Goal: Task Accomplishment & Management: Manage account settings

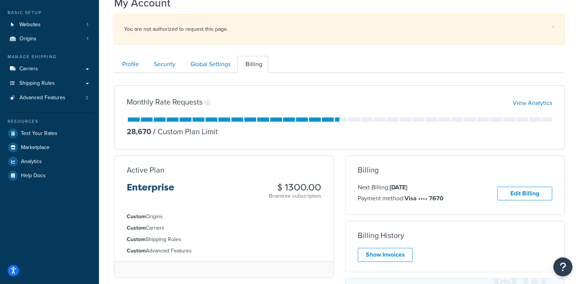
scroll to position [35, 0]
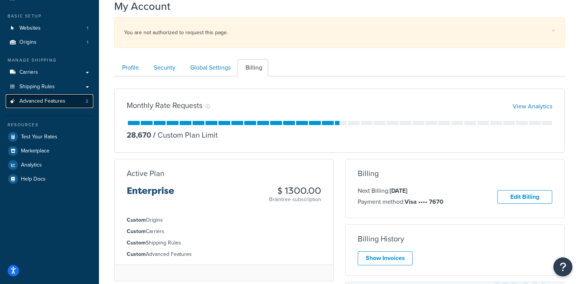
click at [66, 104] on link "Advanced Features 2" at bounding box center [50, 101] width 88 height 14
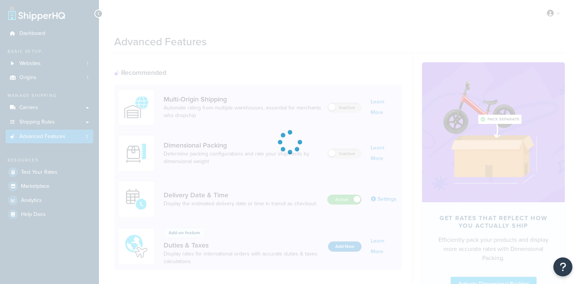
click at [51, 63] on div at bounding box center [290, 142] width 580 height 284
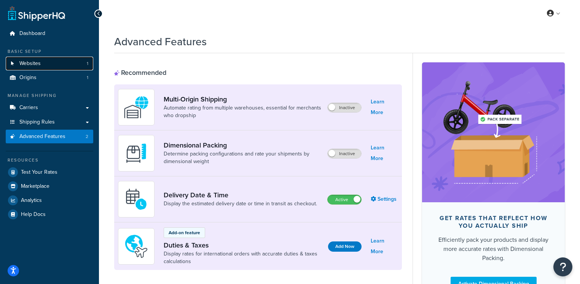
click at [42, 63] on link "Websites 1" at bounding box center [50, 64] width 88 height 14
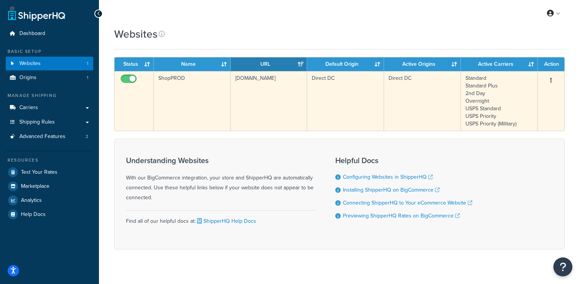
click at [270, 108] on td "[DOMAIN_NAME]" at bounding box center [269, 101] width 77 height 60
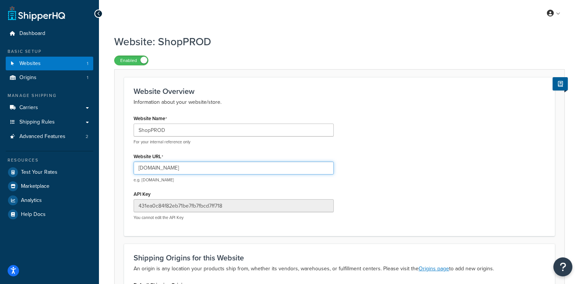
click at [185, 172] on input "shopprod.kingarthurbaking.com" at bounding box center [234, 168] width 200 height 13
click at [183, 173] on input "shopprod.kingarthurbaking.com" at bounding box center [234, 168] width 200 height 13
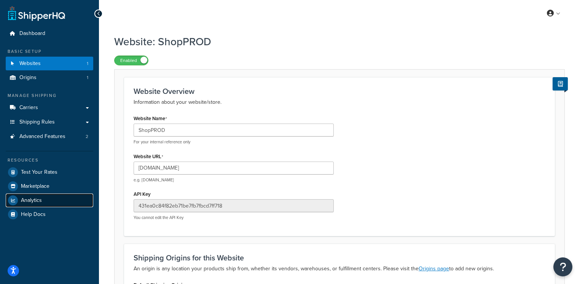
click at [40, 198] on span "Analytics" at bounding box center [31, 201] width 21 height 6
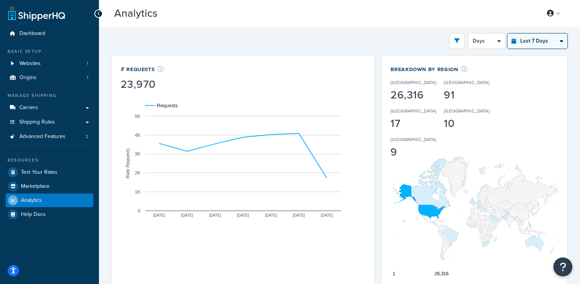
click at [532, 42] on select "Last 24 Hours Last 7 Days Last 30 Days Last 3 Months Last 6 Months Last 12 Mont…" at bounding box center [537, 40] width 60 height 15
select select "last_year"
click at [508, 33] on select "Last 24 Hours Last 7 Days Last 30 Days Last 3 Months Last 6 Months Last 12 Mont…" at bounding box center [537, 40] width 60 height 15
select select "1M"
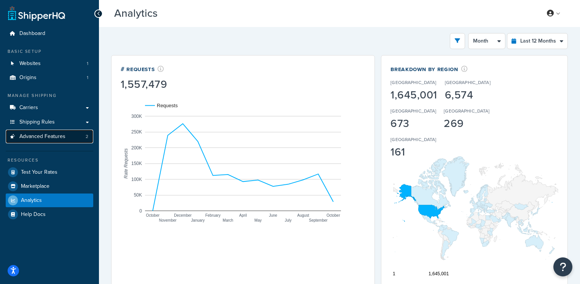
click at [50, 140] on link "Advanced Features 2" at bounding box center [50, 137] width 88 height 14
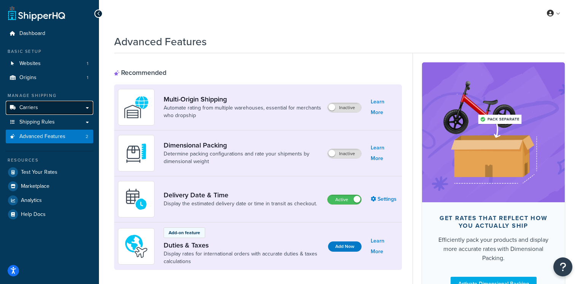
click at [56, 110] on link "Carriers" at bounding box center [50, 108] width 88 height 14
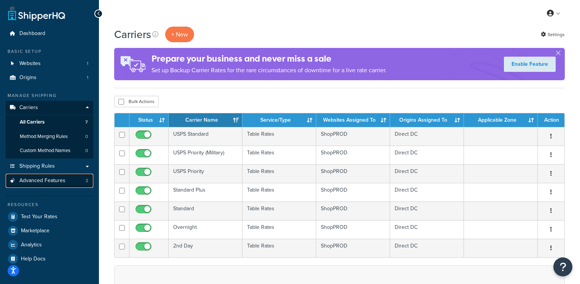
click at [48, 184] on span "Advanced Features" at bounding box center [42, 181] width 46 height 6
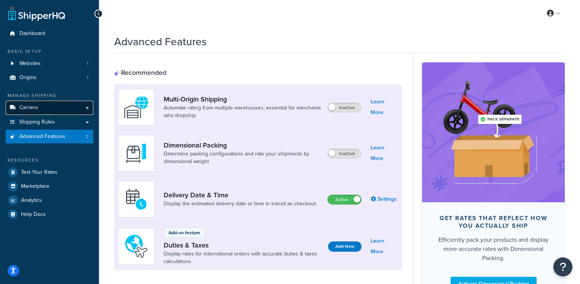
click at [33, 108] on span "Carriers" at bounding box center [28, 108] width 19 height 6
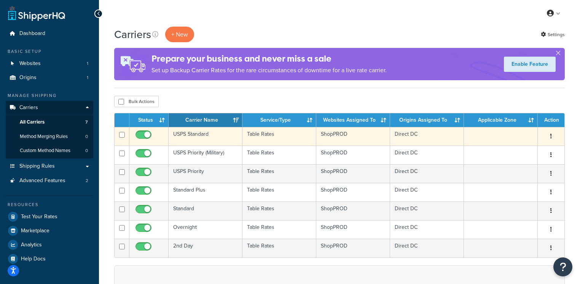
click at [232, 138] on td "USPS Standard" at bounding box center [206, 136] width 74 height 19
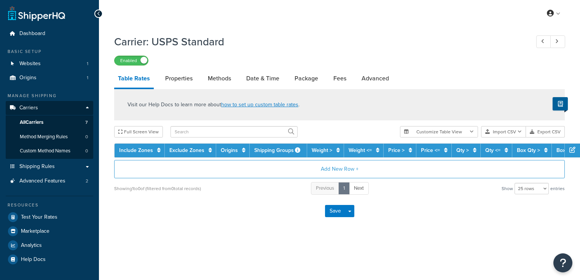
select select "25"
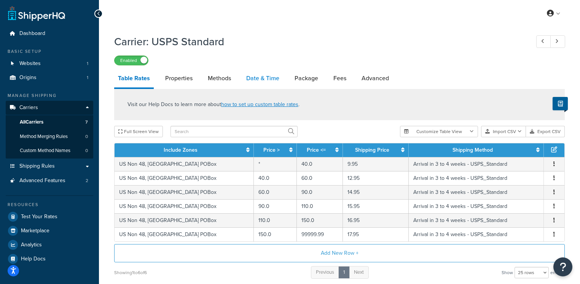
click at [263, 82] on link "Date & Time" at bounding box center [262, 78] width 41 height 18
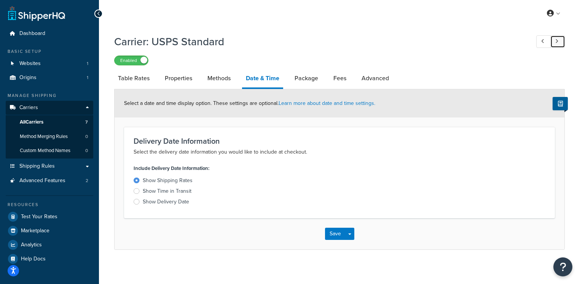
click at [554, 43] on link at bounding box center [557, 41] width 15 height 13
click at [555, 43] on icon at bounding box center [556, 41] width 3 height 5
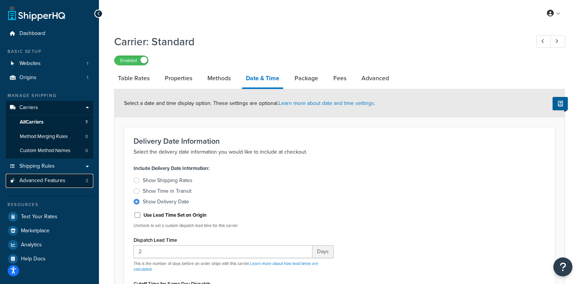
click at [45, 180] on span "Advanced Features" at bounding box center [42, 181] width 46 height 6
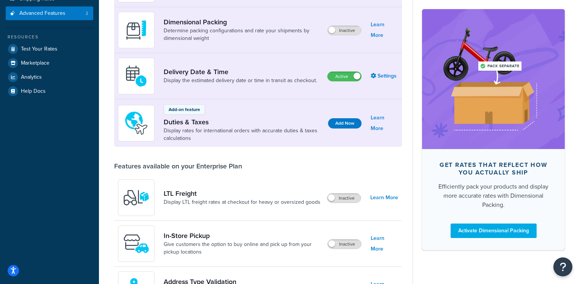
scroll to position [138, 0]
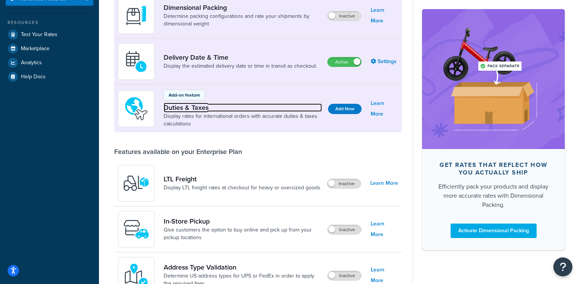
click at [280, 110] on link "Duties & Taxes" at bounding box center [243, 108] width 158 height 8
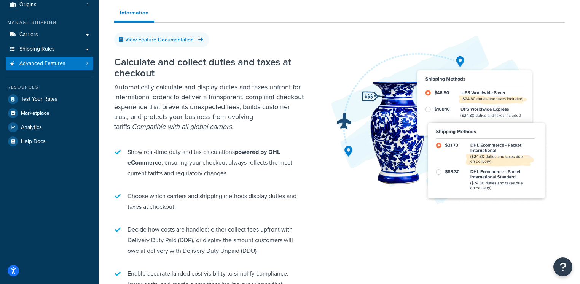
scroll to position [96, 0]
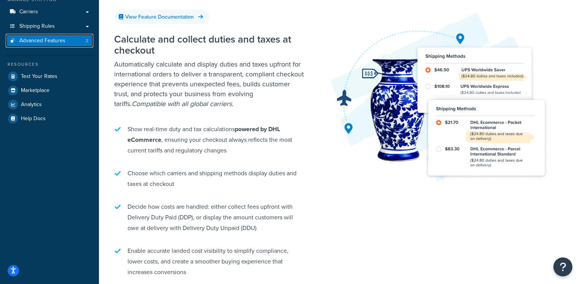
click at [71, 46] on link "Advanced Features 2" at bounding box center [50, 41] width 88 height 14
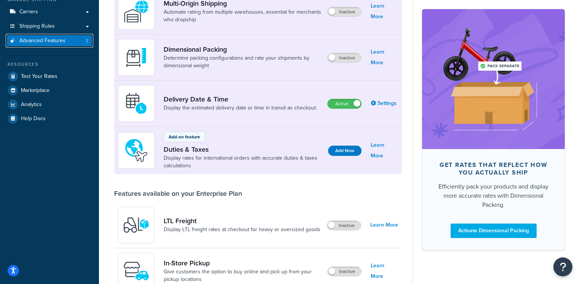
click at [68, 44] on link "Advanced Features 2" at bounding box center [50, 41] width 88 height 14
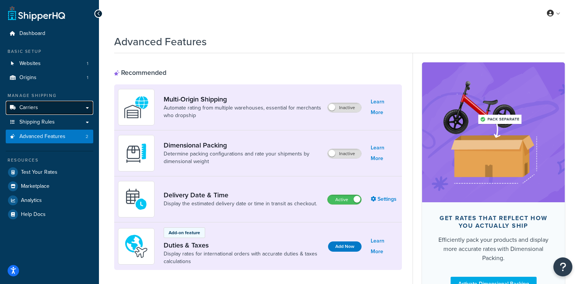
click at [58, 108] on link "Carriers" at bounding box center [50, 108] width 88 height 14
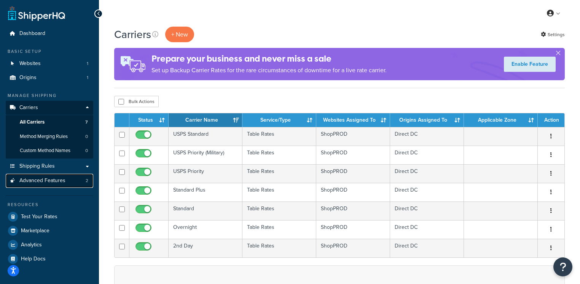
click at [57, 183] on span "Advanced Features" at bounding box center [42, 181] width 46 height 6
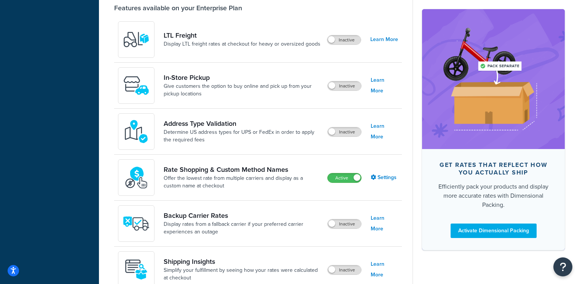
scroll to position [285, 0]
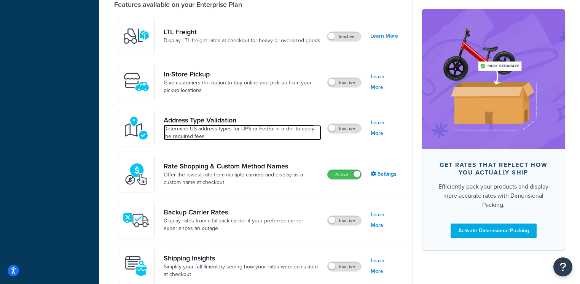
click at [224, 137] on link "Determine US address types for UPS or FedEx in order to apply the required fees" at bounding box center [243, 132] width 158 height 15
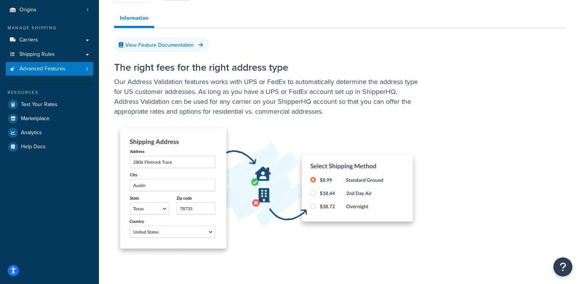
scroll to position [56, 0]
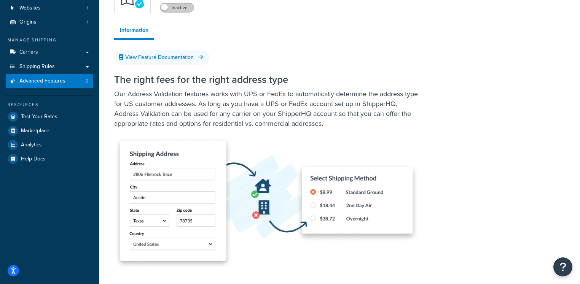
click at [182, 11] on label "Inactive" at bounding box center [176, 7] width 33 height 9
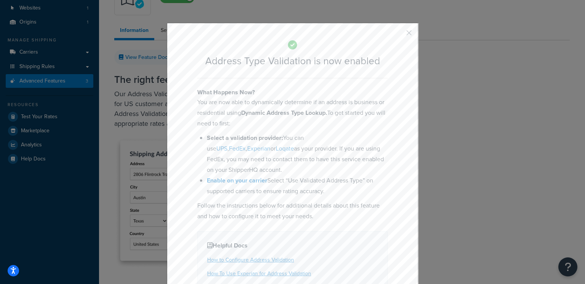
click at [414, 32] on div "Address Type Validation is now enabled What Happens Now? You are now able to dy…" at bounding box center [292, 182] width 251 height 319
click at [398, 35] on button "button" at bounding box center [398, 36] width 2 height 2
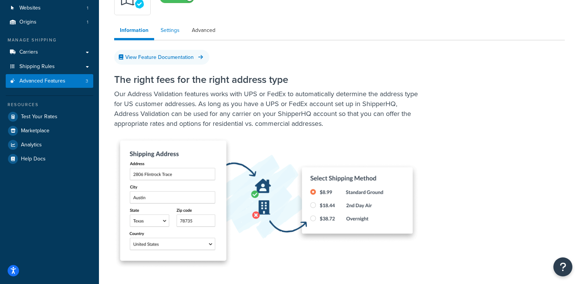
click at [171, 33] on link "Settings" at bounding box center [170, 30] width 30 height 15
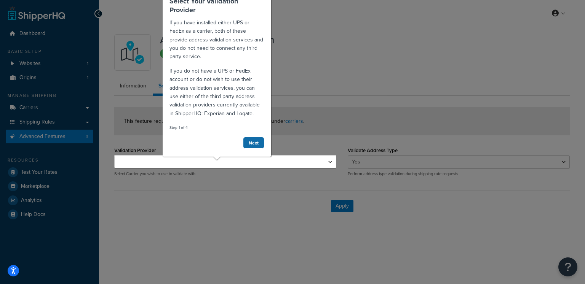
click at [254, 141] on link "Next" at bounding box center [253, 143] width 21 height 12
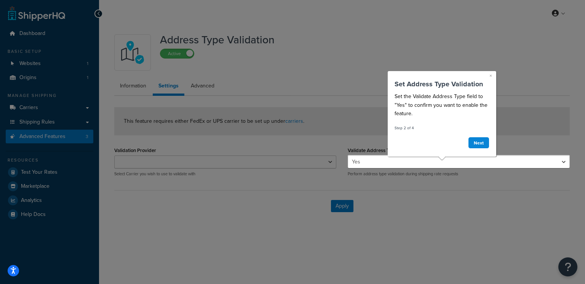
drag, startPoint x: 490, startPoint y: 74, endPoint x: 876, endPoint y: 146, distance: 392.5
click at [490, 74] on link "×" at bounding box center [490, 76] width 3 height 8
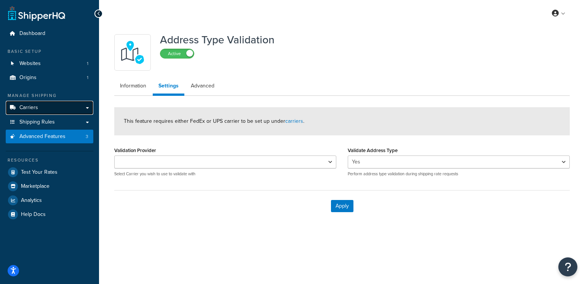
click at [65, 109] on link "Carriers" at bounding box center [50, 108] width 88 height 14
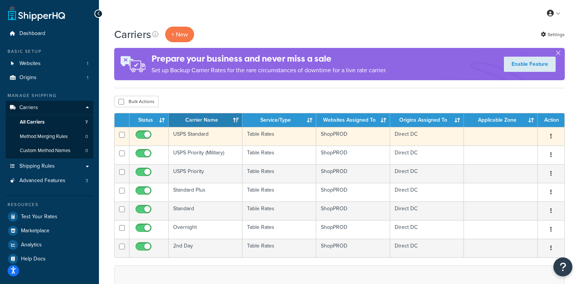
click at [201, 135] on td "USPS Standard" at bounding box center [206, 136] width 74 height 19
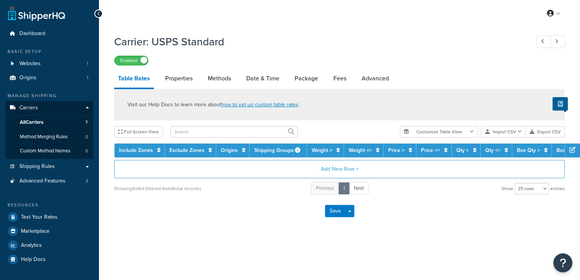
select select "25"
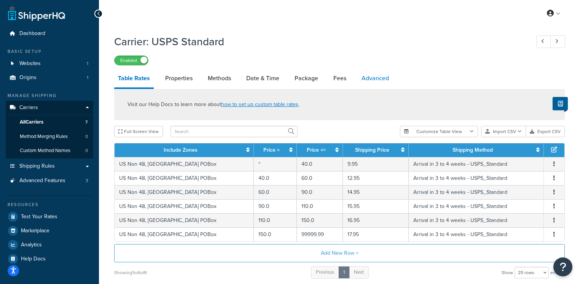
click at [360, 80] on link "Advanced" at bounding box center [375, 78] width 35 height 18
select select "false"
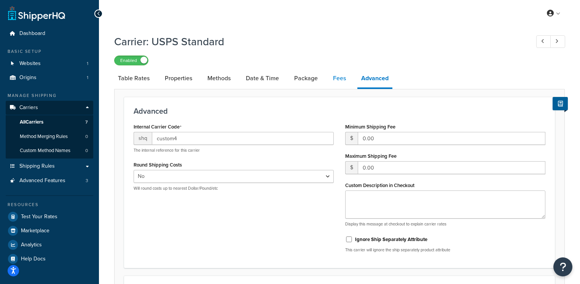
click at [339, 79] on link "Fees" at bounding box center [339, 78] width 21 height 18
select select "AFTER"
select select "ALL"
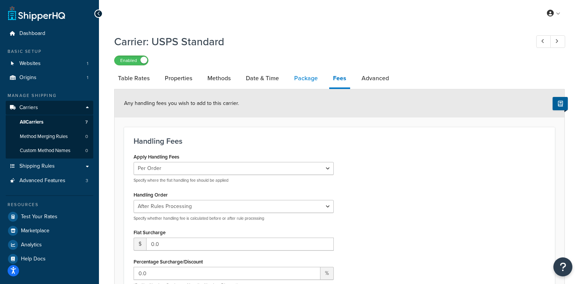
click at [307, 79] on link "Package" at bounding box center [305, 78] width 31 height 18
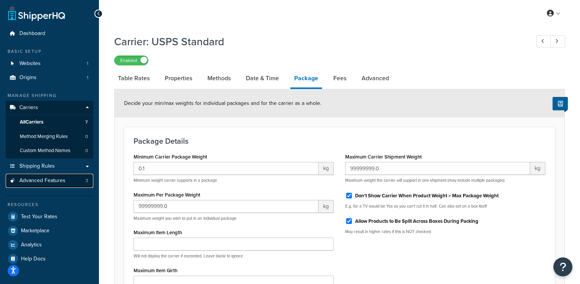
click at [54, 178] on span "Advanced Features" at bounding box center [42, 181] width 46 height 6
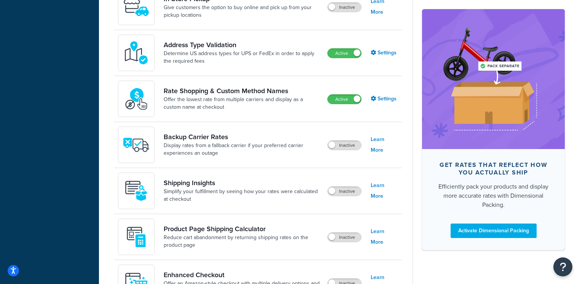
scroll to position [357, 0]
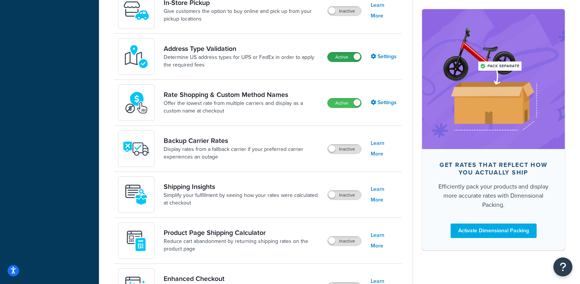
click at [348, 58] on label "Active" at bounding box center [344, 57] width 33 height 9
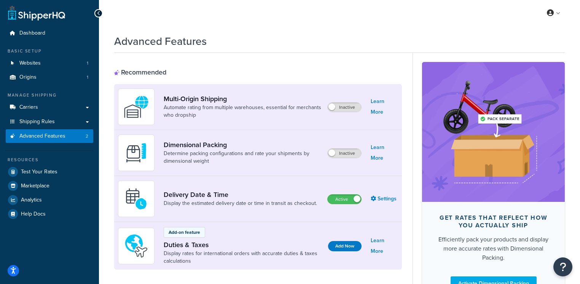
scroll to position [0, 0]
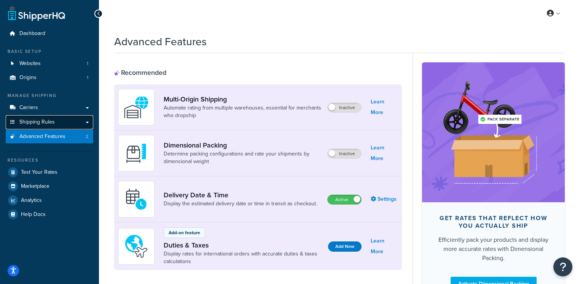
click at [57, 122] on link "Shipping Rules" at bounding box center [50, 122] width 88 height 14
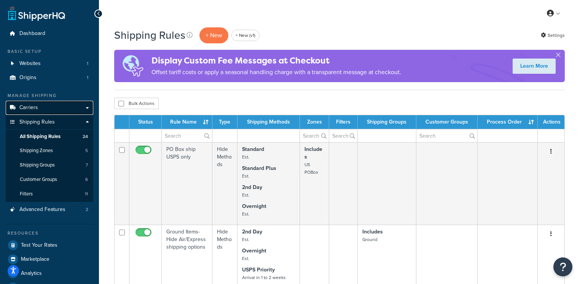
click at [51, 102] on link "Carriers" at bounding box center [50, 108] width 88 height 14
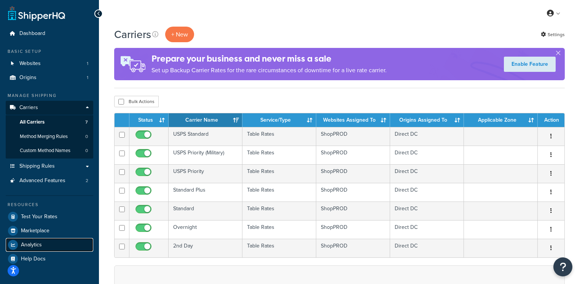
click at [46, 243] on link "Analytics" at bounding box center [50, 245] width 88 height 14
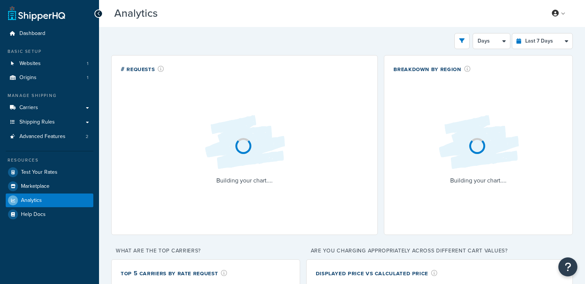
select select "last_7_days"
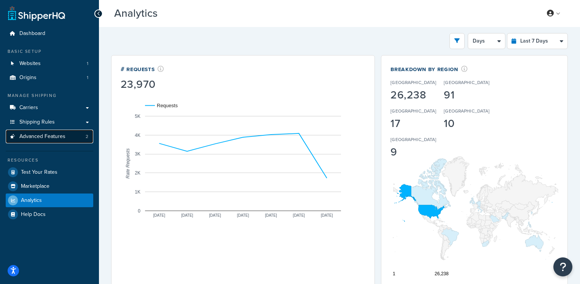
click at [61, 141] on link "Advanced Features 2" at bounding box center [50, 137] width 88 height 14
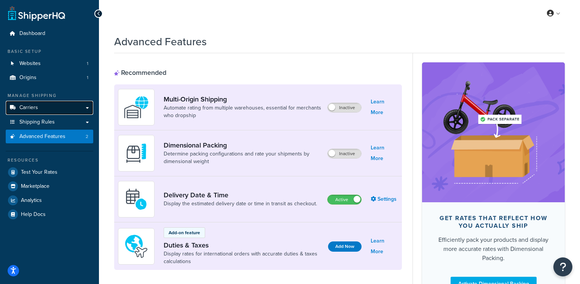
click at [37, 109] on span "Carriers" at bounding box center [28, 108] width 19 height 6
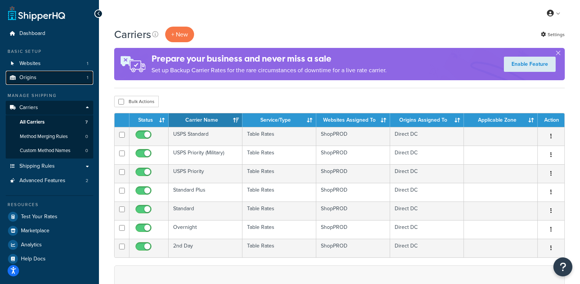
click at [43, 79] on link "Origins 1" at bounding box center [50, 78] width 88 height 14
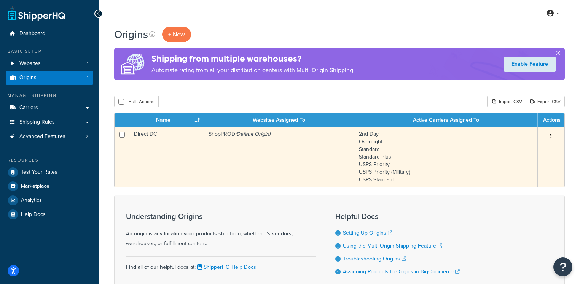
click at [238, 152] on td "ShopPROD (Default Origin)" at bounding box center [279, 157] width 150 height 60
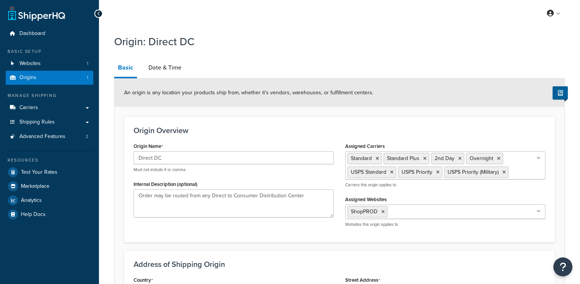
select select "45"
click at [32, 111] on span "Carriers" at bounding box center [28, 108] width 19 height 6
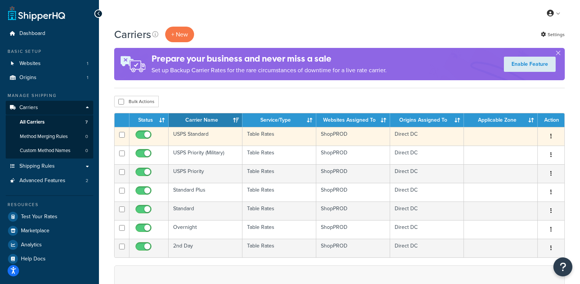
click at [217, 141] on td "USPS Standard" at bounding box center [206, 136] width 74 height 19
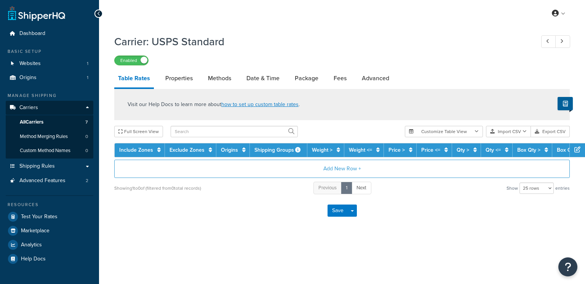
select select "25"
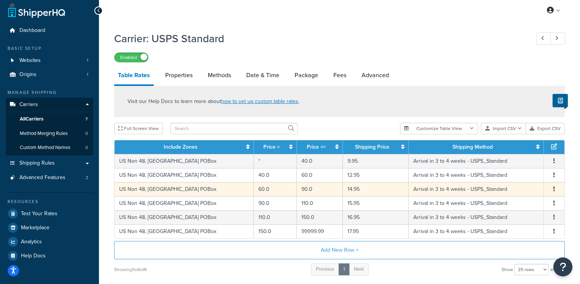
scroll to position [3, 0]
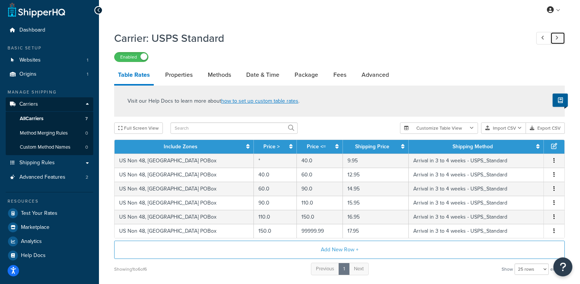
click at [559, 37] on link at bounding box center [557, 38] width 15 height 13
click at [559, 39] on link at bounding box center [557, 38] width 15 height 13
click at [272, 76] on link "Date & Time" at bounding box center [262, 75] width 41 height 18
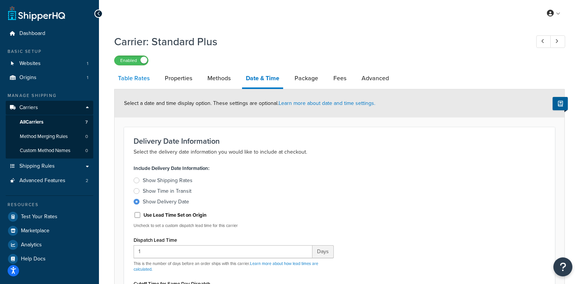
click at [145, 80] on link "Table Rates" at bounding box center [133, 78] width 39 height 18
select select "25"
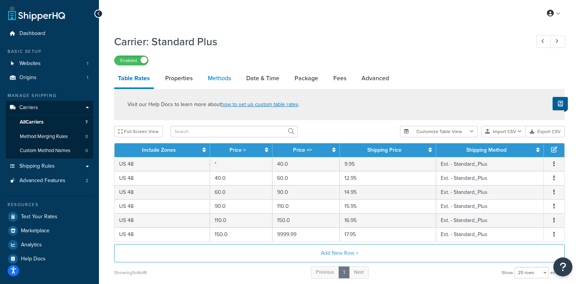
click at [215, 79] on link "Methods" at bounding box center [219, 78] width 31 height 18
select select "25"
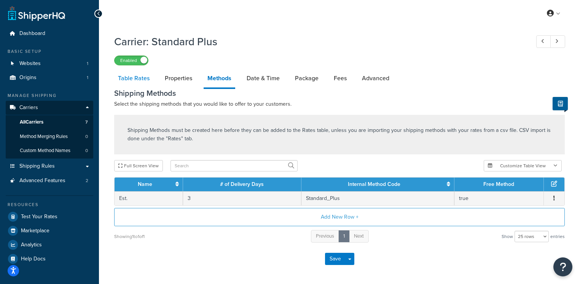
click at [134, 80] on link "Table Rates" at bounding box center [133, 78] width 39 height 18
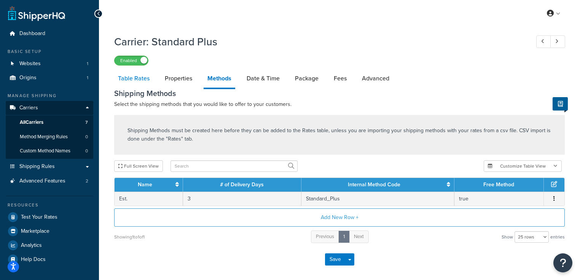
select select "25"
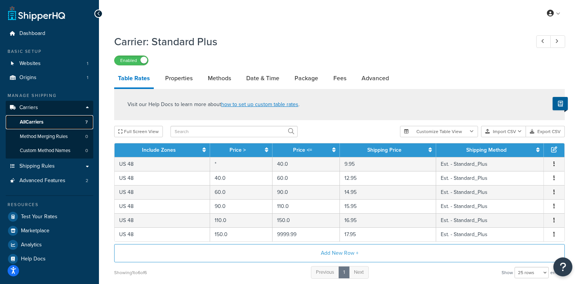
click at [45, 121] on link "All Carriers 7" at bounding box center [50, 122] width 88 height 14
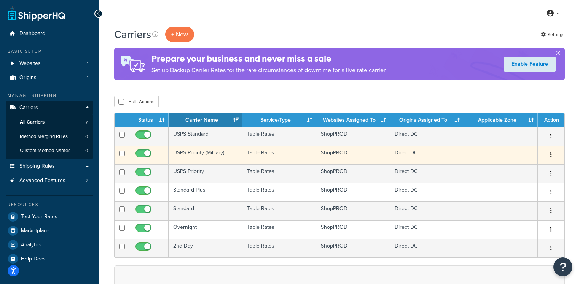
click at [193, 153] on td "USPS Priority (Military)" at bounding box center [206, 155] width 74 height 19
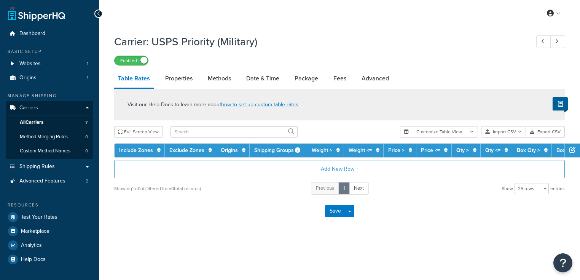
select select "25"
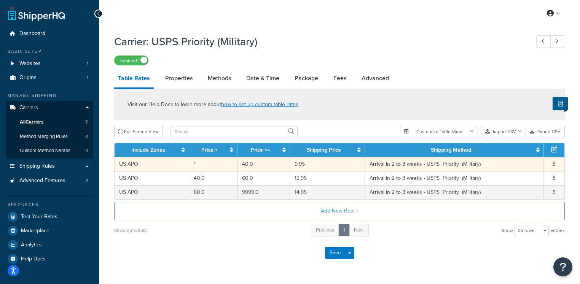
scroll to position [1, 0]
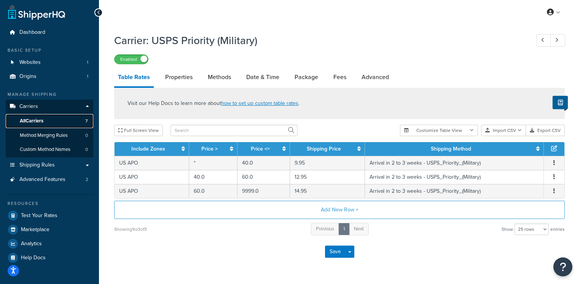
click at [48, 122] on link "All Carriers 7" at bounding box center [50, 121] width 88 height 14
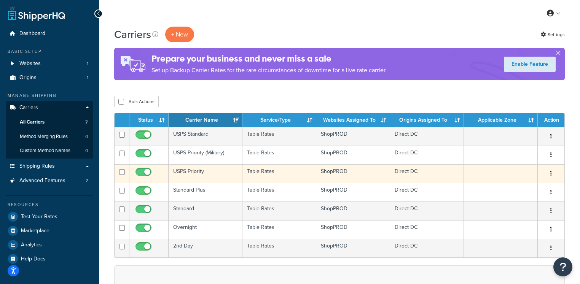
click at [198, 178] on td "USPS Priority" at bounding box center [206, 173] width 74 height 19
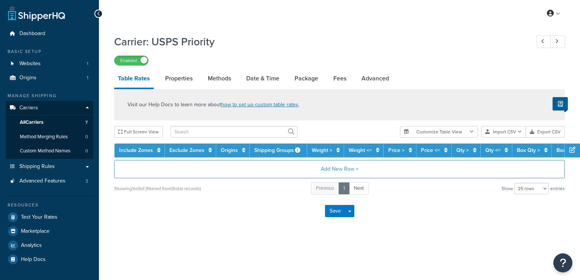
select select "25"
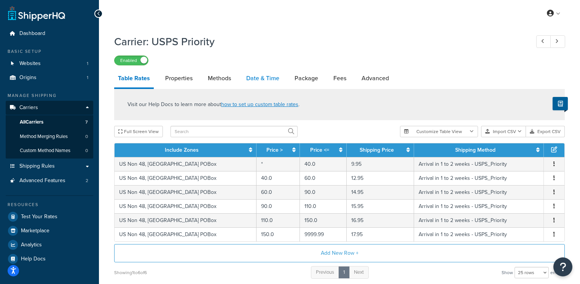
click at [268, 82] on link "Date & Time" at bounding box center [262, 78] width 41 height 18
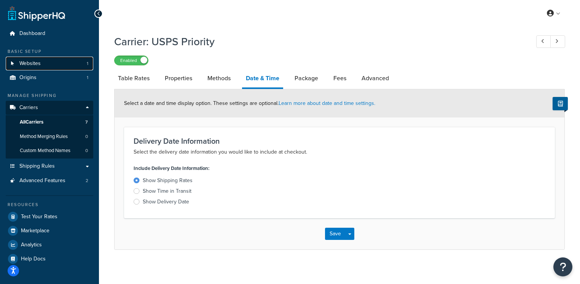
click at [39, 66] on span "Websites" at bounding box center [29, 64] width 21 height 6
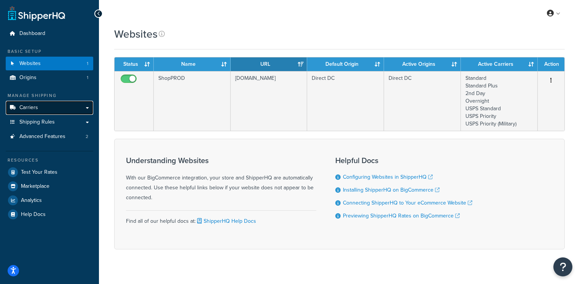
click at [48, 106] on link "Carriers" at bounding box center [50, 108] width 88 height 14
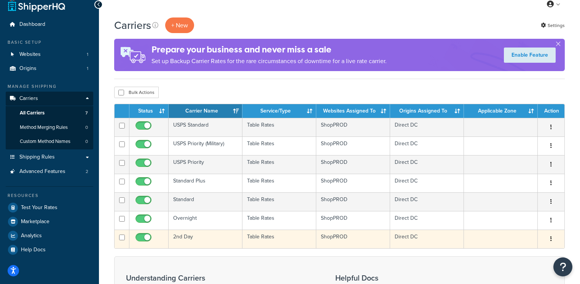
click at [193, 238] on td "2nd Day" at bounding box center [206, 239] width 74 height 19
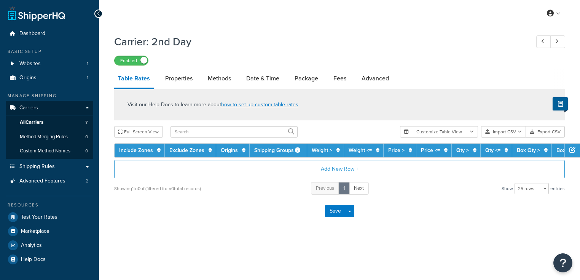
select select "25"
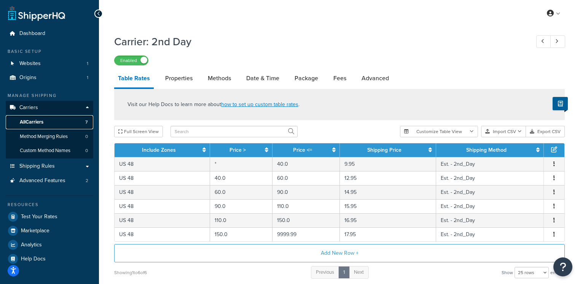
click at [38, 122] on span "All Carriers" at bounding box center [32, 122] width 24 height 6
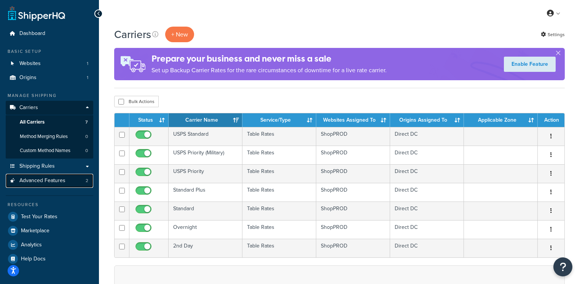
click at [46, 182] on span "Advanced Features" at bounding box center [42, 181] width 46 height 6
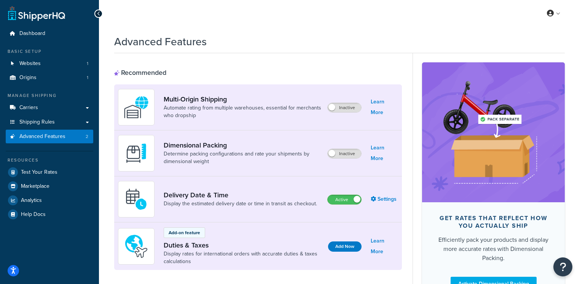
scroll to position [13, 0]
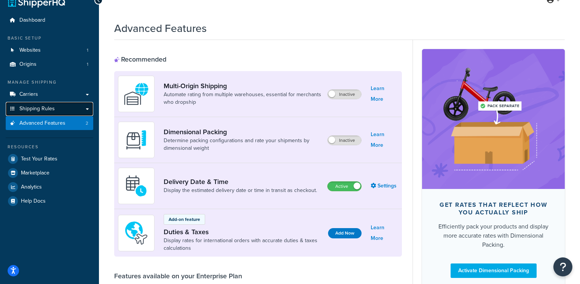
click at [39, 107] on span "Shipping Rules" at bounding box center [36, 109] width 35 height 6
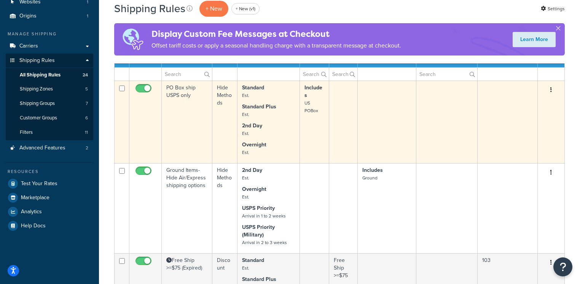
scroll to position [72, 0]
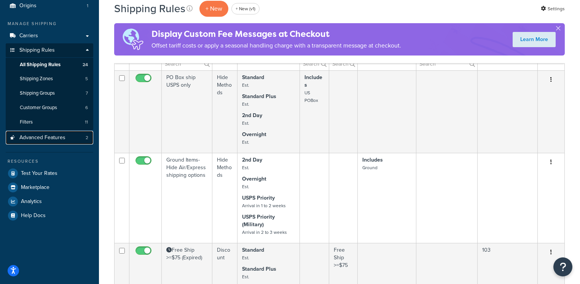
click at [49, 141] on span "Advanced Features" at bounding box center [42, 138] width 46 height 6
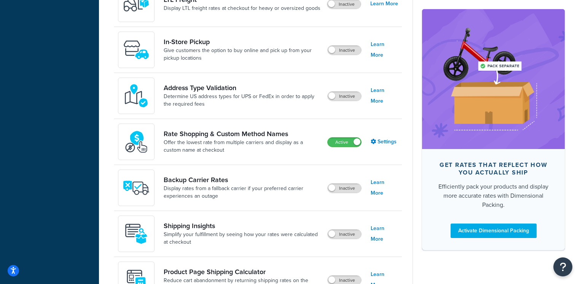
scroll to position [316, 0]
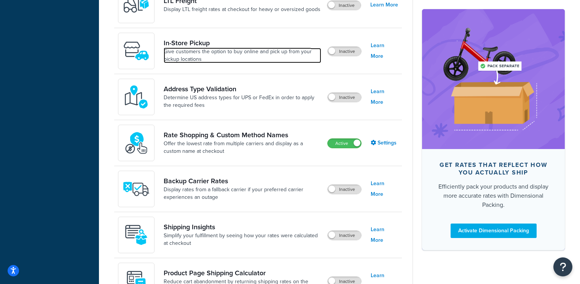
click at [233, 49] on link "Give customers the option to buy online and pick up from your pickup locations" at bounding box center [243, 55] width 158 height 15
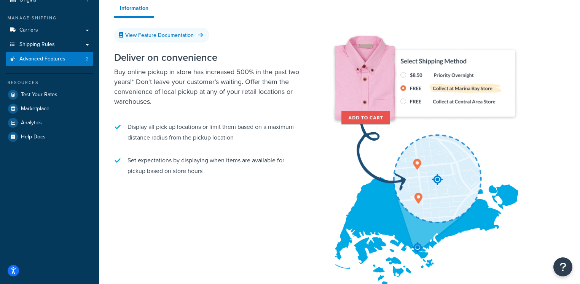
scroll to position [78, 0]
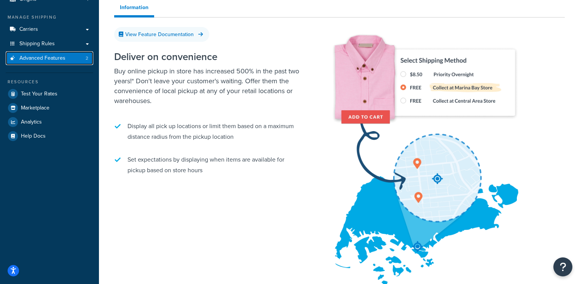
click at [59, 57] on span "Advanced Features" at bounding box center [42, 58] width 46 height 6
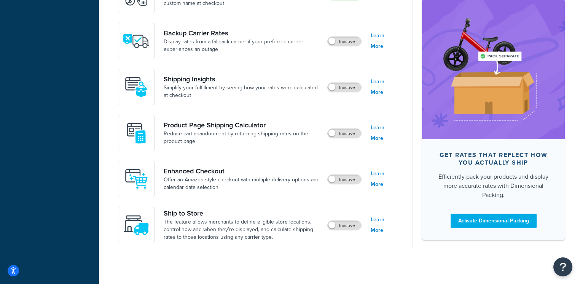
scroll to position [465, 0]
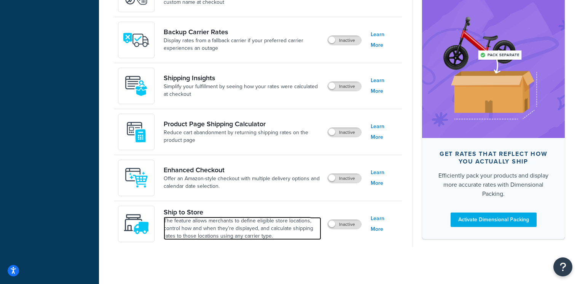
click at [237, 222] on link "The feature allows merchants to define eligible store locations, control how an…" at bounding box center [243, 228] width 158 height 23
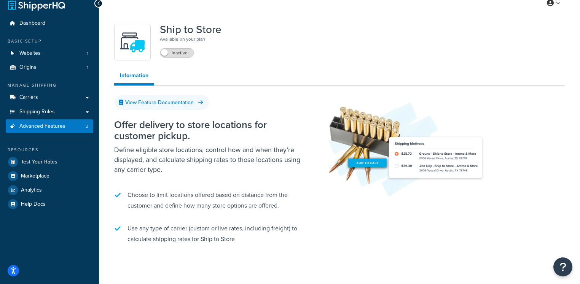
scroll to position [11, 0]
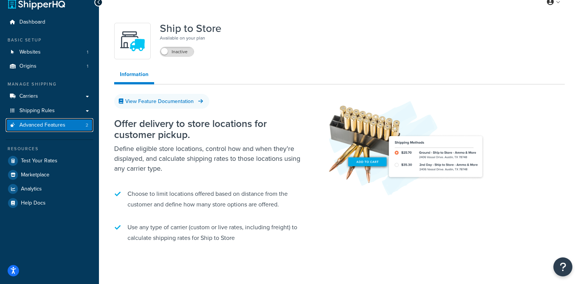
click at [58, 126] on span "Advanced Features" at bounding box center [42, 125] width 46 height 6
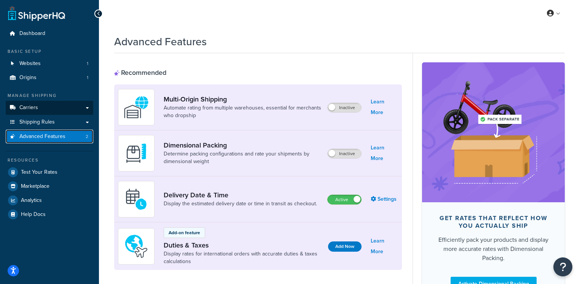
click at [40, 109] on link "Carriers" at bounding box center [50, 108] width 88 height 14
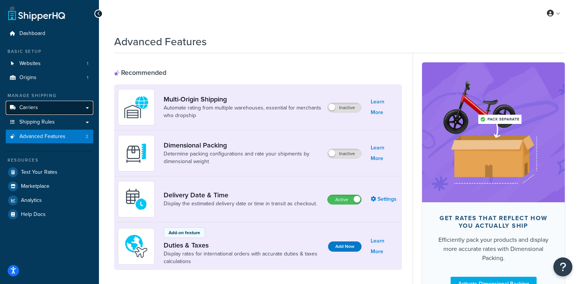
click at [40, 109] on link "Carriers" at bounding box center [50, 108] width 88 height 14
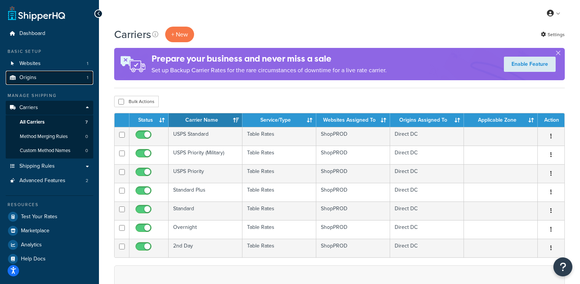
click at [57, 80] on link "Origins 1" at bounding box center [50, 78] width 88 height 14
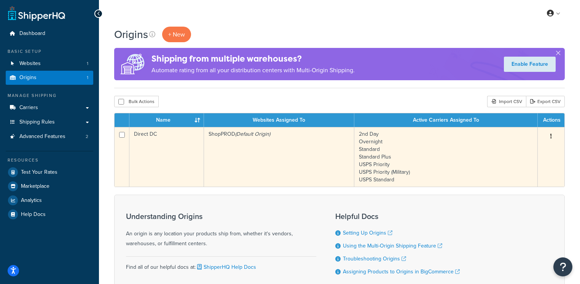
click at [230, 178] on td "ShopPROD (Default Origin)" at bounding box center [279, 157] width 150 height 60
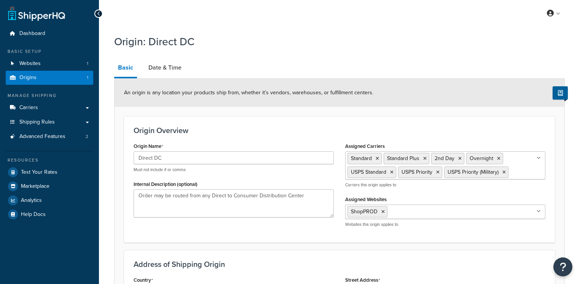
select select "45"
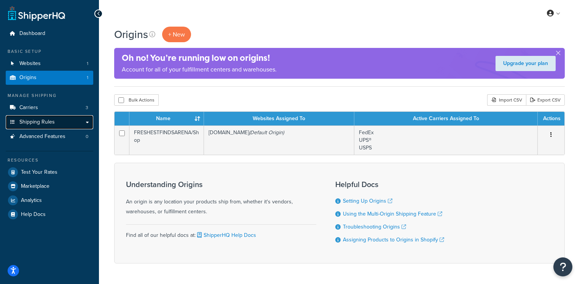
click at [61, 122] on link "Shipping Rules" at bounding box center [50, 122] width 88 height 14
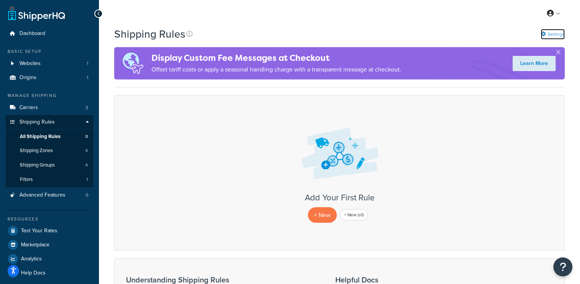
click at [549, 33] on link "Settings" at bounding box center [553, 34] width 24 height 11
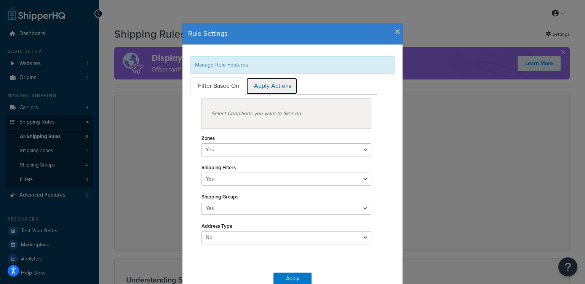
click at [257, 88] on link "Apply Actions" at bounding box center [271, 86] width 51 height 17
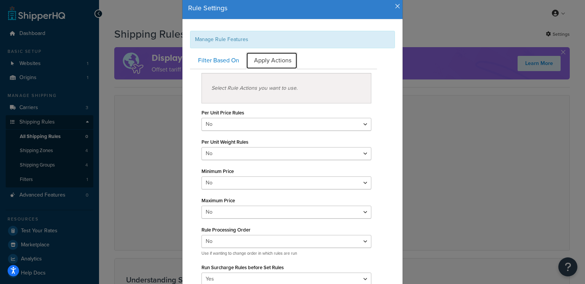
scroll to position [43, 0]
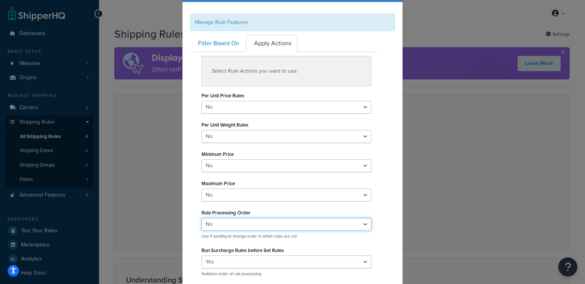
click at [228, 223] on select "Yes No" at bounding box center [286, 224] width 170 height 13
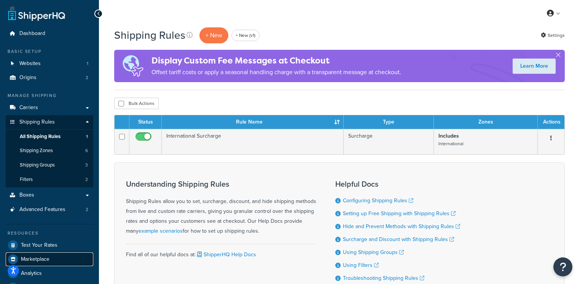
click at [44, 263] on link "Marketplace" at bounding box center [50, 260] width 88 height 14
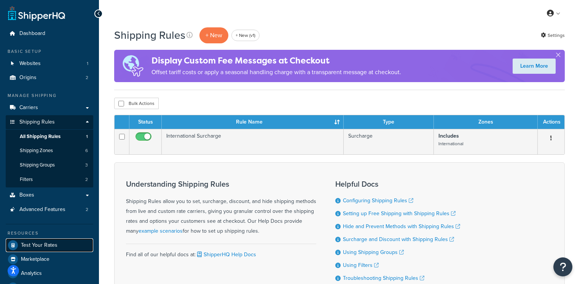
click at [56, 244] on span "Test Your Rates" at bounding box center [39, 245] width 37 height 6
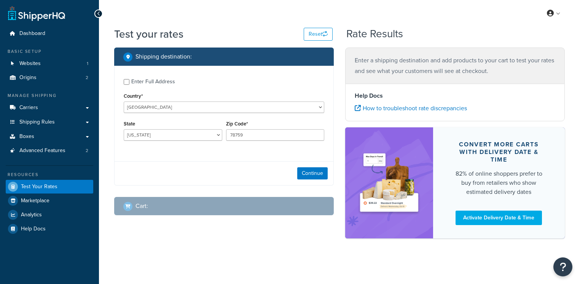
select select "[GEOGRAPHIC_DATA]"
click at [39, 219] on link "Analytics" at bounding box center [50, 215] width 88 height 14
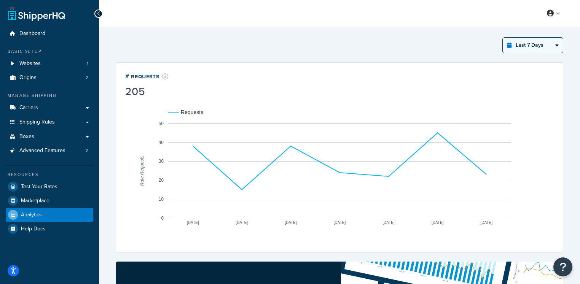
click at [524, 46] on select "Last 24 Hours Last 7 Days Last 30 Days Last 3 Months Last 6 Months Last 12 Mont…" at bounding box center [533, 45] width 60 height 15
click at [523, 43] on select "Last 24 Hours Last 7 Days Last 30 Days Last 3 Months Last 6 Months Last 12 Mont…" at bounding box center [533, 45] width 60 height 15
select select "last_24_hours"
click at [503, 38] on select "Last 24 Hours Last 7 Days Last 30 Days Last 3 Months Last 6 Months Last 12 Mont…" at bounding box center [533, 45] width 60 height 15
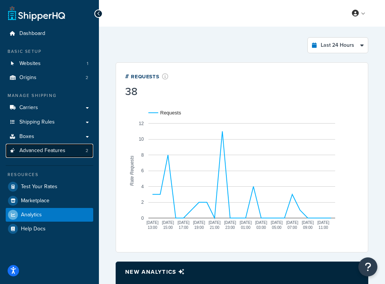
click at [56, 151] on span "Advanced Features" at bounding box center [42, 151] width 46 height 6
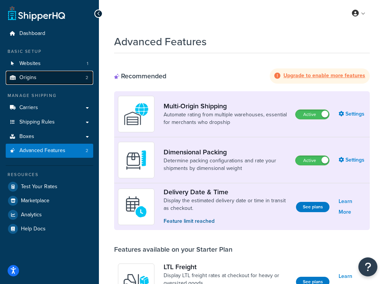
click at [43, 75] on link "Origins 2" at bounding box center [50, 78] width 88 height 14
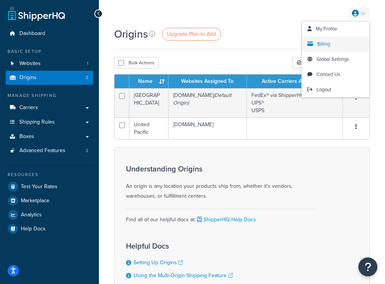
click at [333, 45] on link "Billing" at bounding box center [336, 44] width 68 height 15
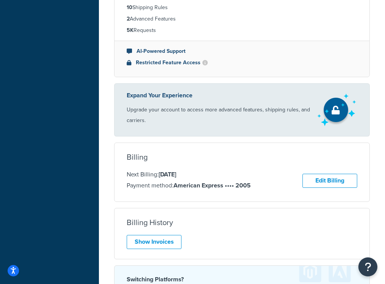
scroll to position [297, 0]
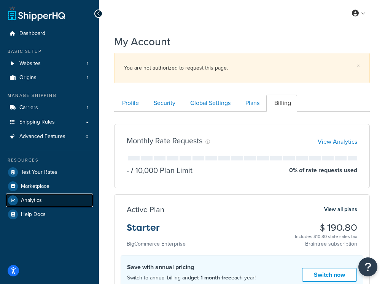
click at [41, 202] on span "Analytics" at bounding box center [31, 201] width 21 height 6
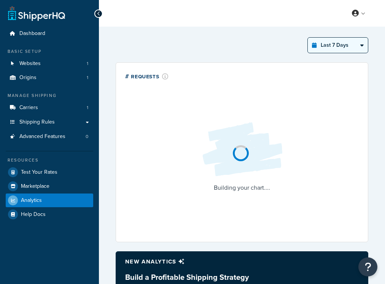
click at [331, 47] on select "Last 24 Hours Last 7 Days Last 30 Days Last 3 Months Last 6 Months Last 12 Mont…" at bounding box center [338, 45] width 60 height 15
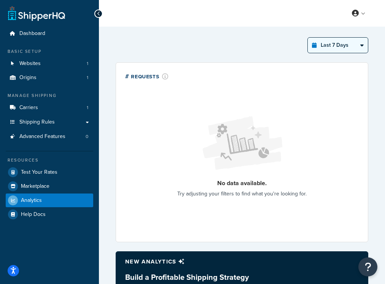
select select "last_year"
click at [308, 38] on select "Last 24 Hours Last 7 Days Last 30 Days Last 3 Months Last 6 Months Last 12 Mont…" at bounding box center [338, 45] width 60 height 15
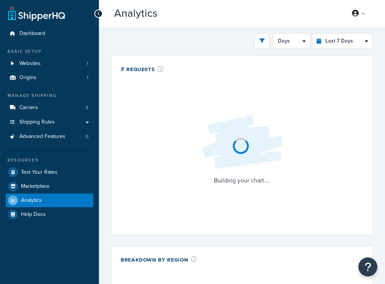
select select "last_7_days"
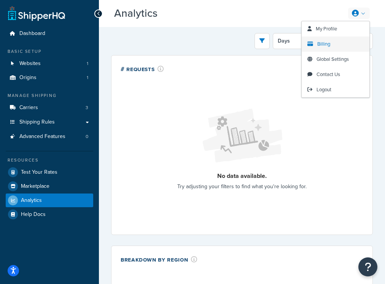
click at [328, 43] on span "Billing" at bounding box center [323, 43] width 13 height 7
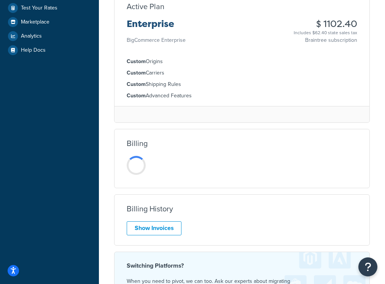
scroll to position [174, 0]
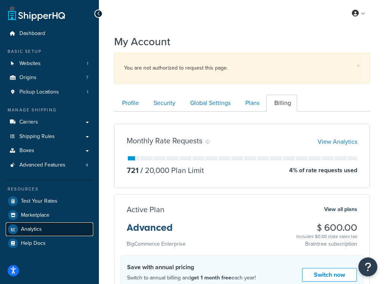
click at [49, 233] on link "Analytics" at bounding box center [50, 230] width 88 height 14
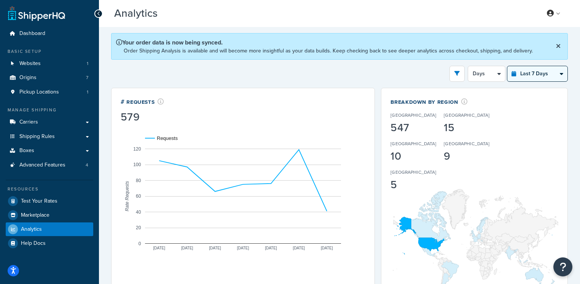
click at [385, 80] on select "Last 24 Hours Last 7 Days Last 30 Days Last 3 Months Last 6 Months Last 12 Mont…" at bounding box center [537, 73] width 60 height 15
select select "last_year"
click at [385, 66] on select "Last 24 Hours Last 7 Days Last 30 Days Last 3 Months Last 6 Months Last 12 Mont…" at bounding box center [537, 73] width 60 height 15
select select "1M"
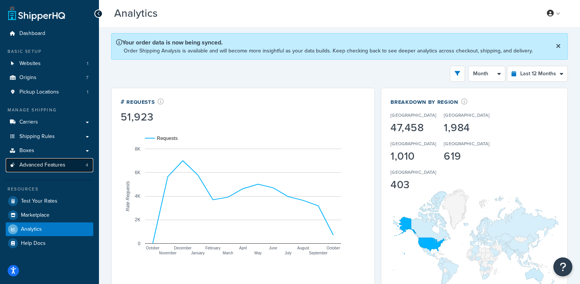
click at [53, 167] on span "Advanced Features" at bounding box center [42, 165] width 46 height 6
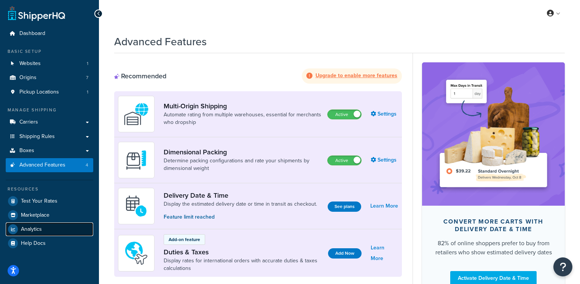
click at [41, 228] on span "Analytics" at bounding box center [31, 229] width 21 height 6
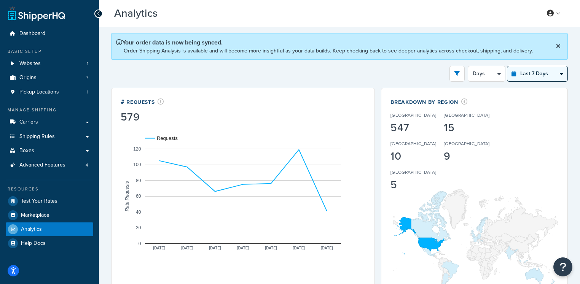
click at [529, 77] on select "Last 24 Hours Last 7 Days Last 30 Days Last 3 Months Last 6 Months Last 12 Mont…" at bounding box center [537, 73] width 60 height 15
select select "last_24_hours"
click at [508, 66] on select "Last 24 Hours Last 7 Days Last 30 Days Last 3 Months Last 6 Months Last 12 Mont…" at bounding box center [537, 73] width 60 height 15
select select "1h"
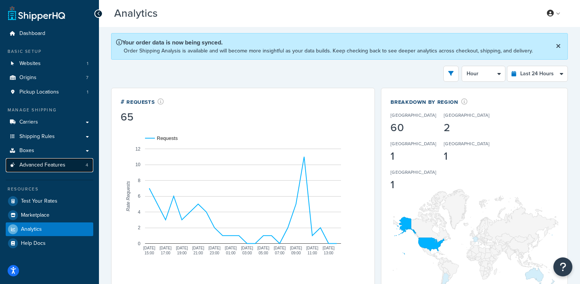
click at [49, 166] on span "Advanced Features" at bounding box center [42, 165] width 46 height 6
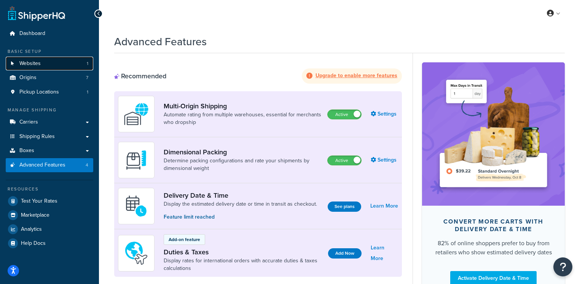
click at [39, 64] on span "Websites" at bounding box center [29, 64] width 21 height 6
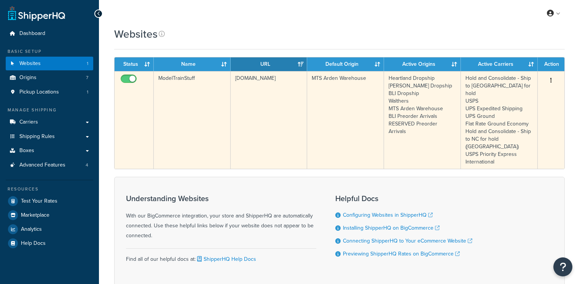
click at [247, 105] on td "[DOMAIN_NAME]" at bounding box center [269, 120] width 77 height 98
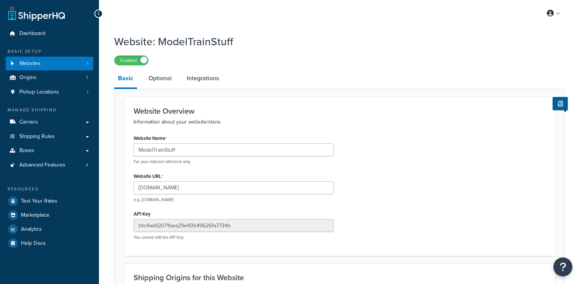
select select "141580"
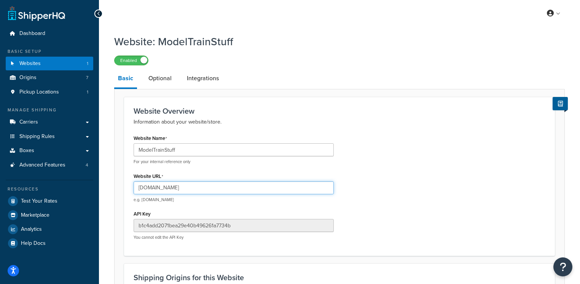
click at [203, 190] on input "[DOMAIN_NAME]" at bounding box center [234, 188] width 200 height 13
paste input "Lo Ipsu, Dolo sit’am conse adip. El’se doeiusmo te inci utlaboreetdolor.mag al …"
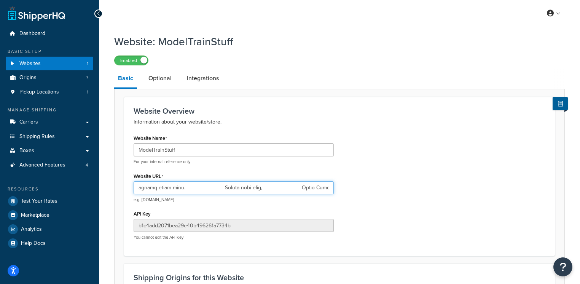
type input "Lo Ipsu, Dolo sit’am conse adip. El’se doeiusmo te inci utlaboreetdolor.mag al …"
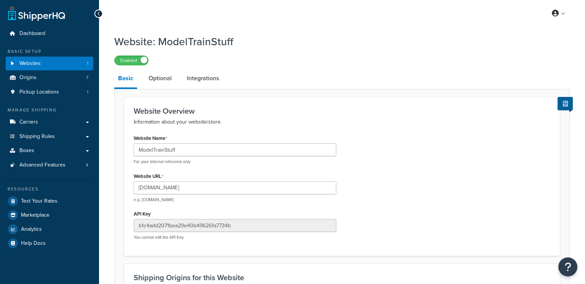
select select "141580"
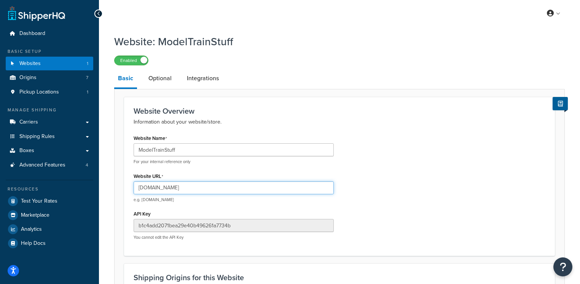
drag, startPoint x: 211, startPoint y: 189, endPoint x: 134, endPoint y: 188, distance: 76.9
click at [134, 188] on input "[DOMAIN_NAME]" at bounding box center [234, 188] width 200 height 13
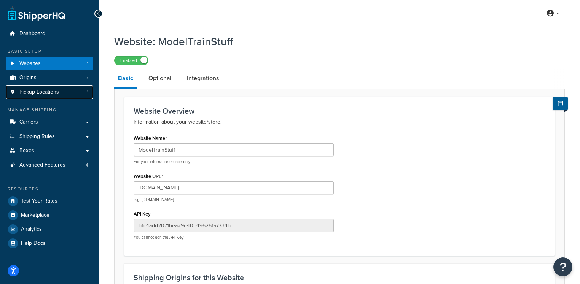
click at [46, 94] on span "Pickup Locations" at bounding box center [39, 92] width 40 height 6
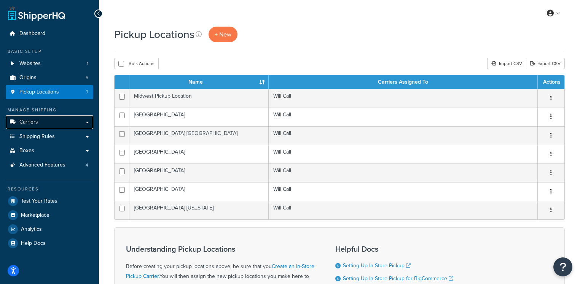
click at [62, 123] on link "Carriers" at bounding box center [50, 122] width 88 height 14
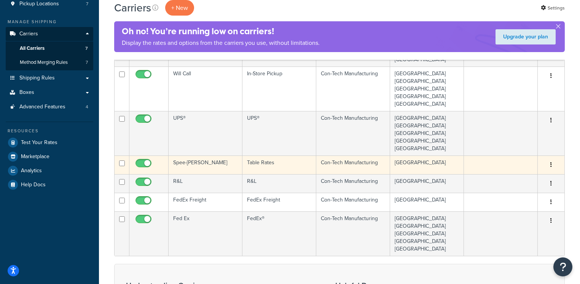
scroll to position [96, 0]
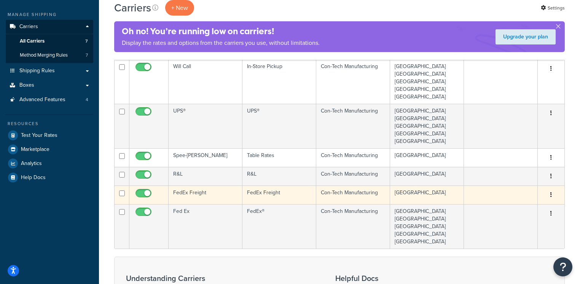
click at [204, 197] on td "FedEx Freight" at bounding box center [206, 195] width 74 height 19
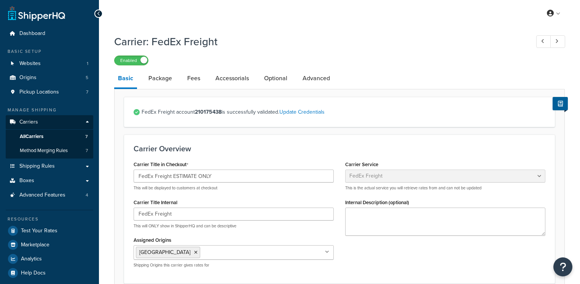
select select "fedExFreight"
